Goal: Transaction & Acquisition: Purchase product/service

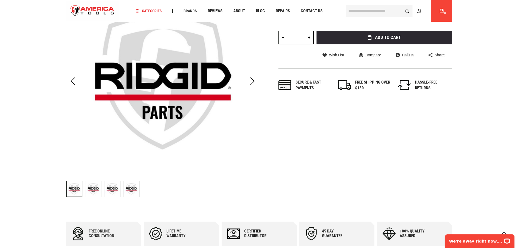
scroll to position [163, 0]
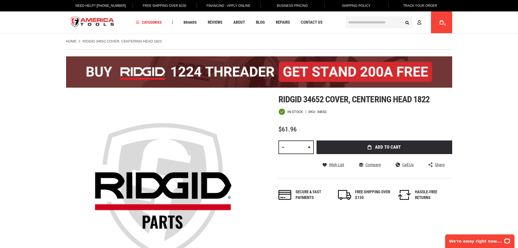
click at [72, 41] on link "Home" at bounding box center [71, 41] width 11 height 5
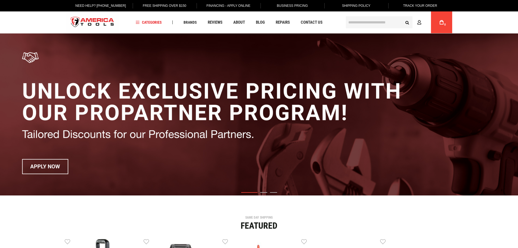
click at [385, 21] on input "text" at bounding box center [379, 22] width 67 height 12
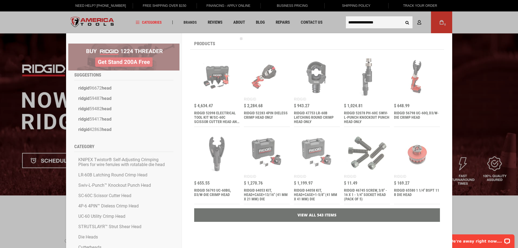
type input "**********"
click at [402, 17] on button "Search" at bounding box center [407, 22] width 10 height 10
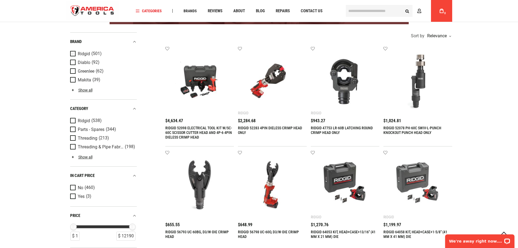
click at [73, 52] on span "Product Filters" at bounding box center [74, 54] width 8 height 6
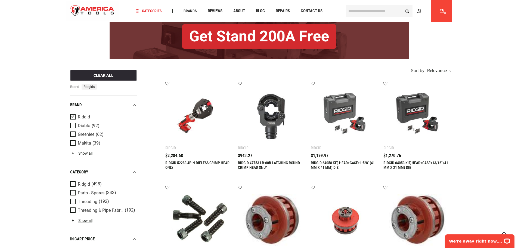
scroll to position [163, 0]
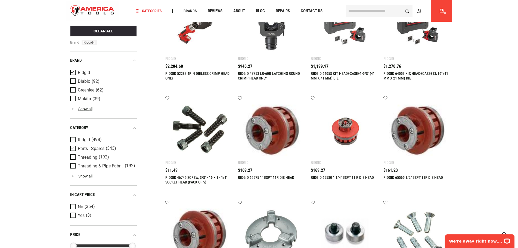
click at [73, 148] on span "Product Filters" at bounding box center [74, 148] width 8 height 6
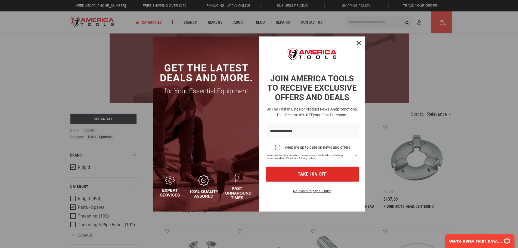
scroll to position [0, 0]
